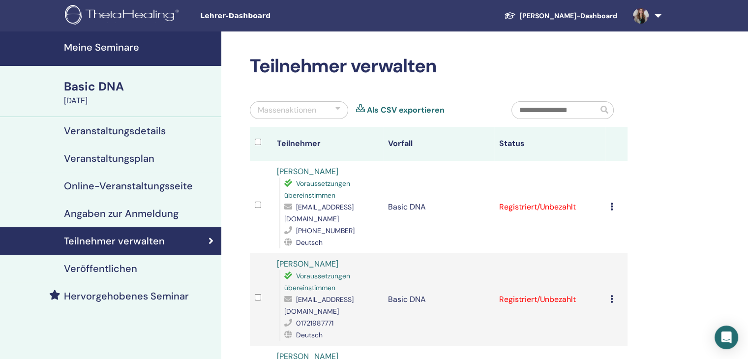
click at [103, 41] on h4 "Meine Seminare" at bounding box center [139, 47] width 151 height 12
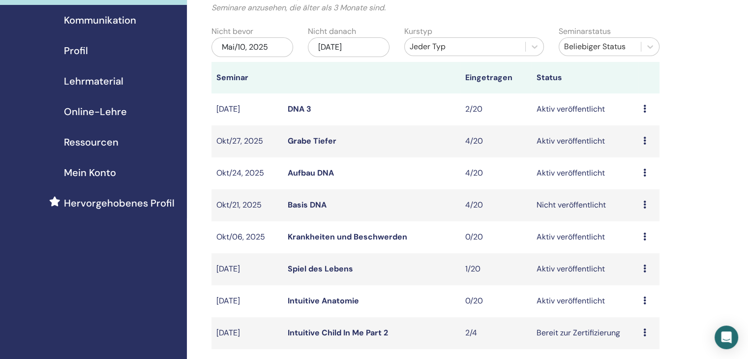
scroll to position [197, 0]
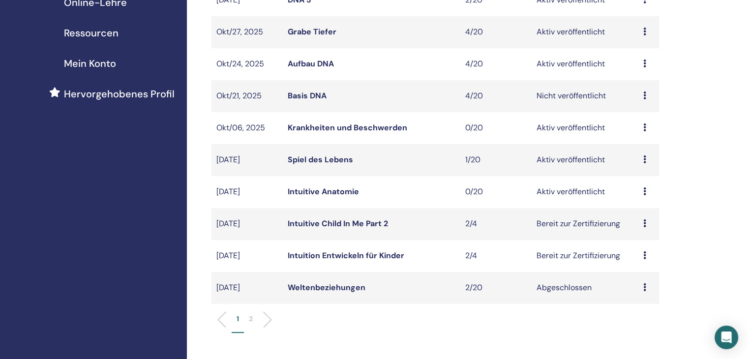
click at [328, 289] on link "Weltenbeziehungen" at bounding box center [327, 287] width 78 height 10
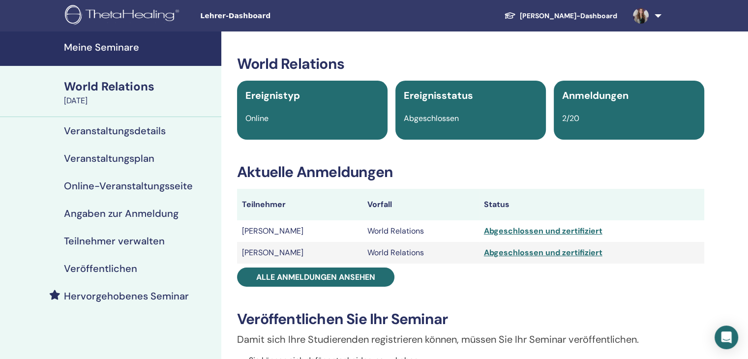
click at [125, 269] on h4 "Veröffentlichen" at bounding box center [100, 268] width 73 height 12
